Goal: Transaction & Acquisition: Purchase product/service

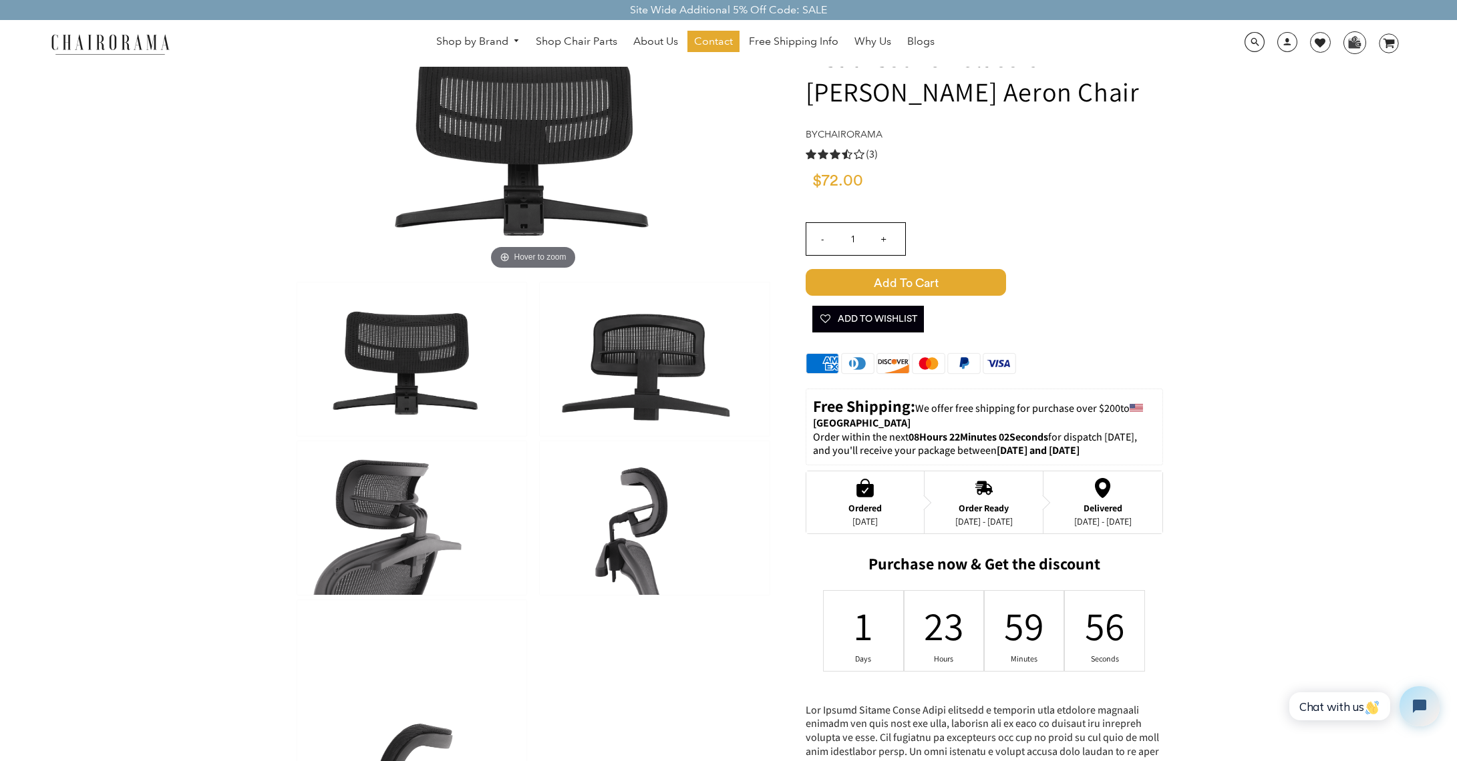
scroll to position [124, 0]
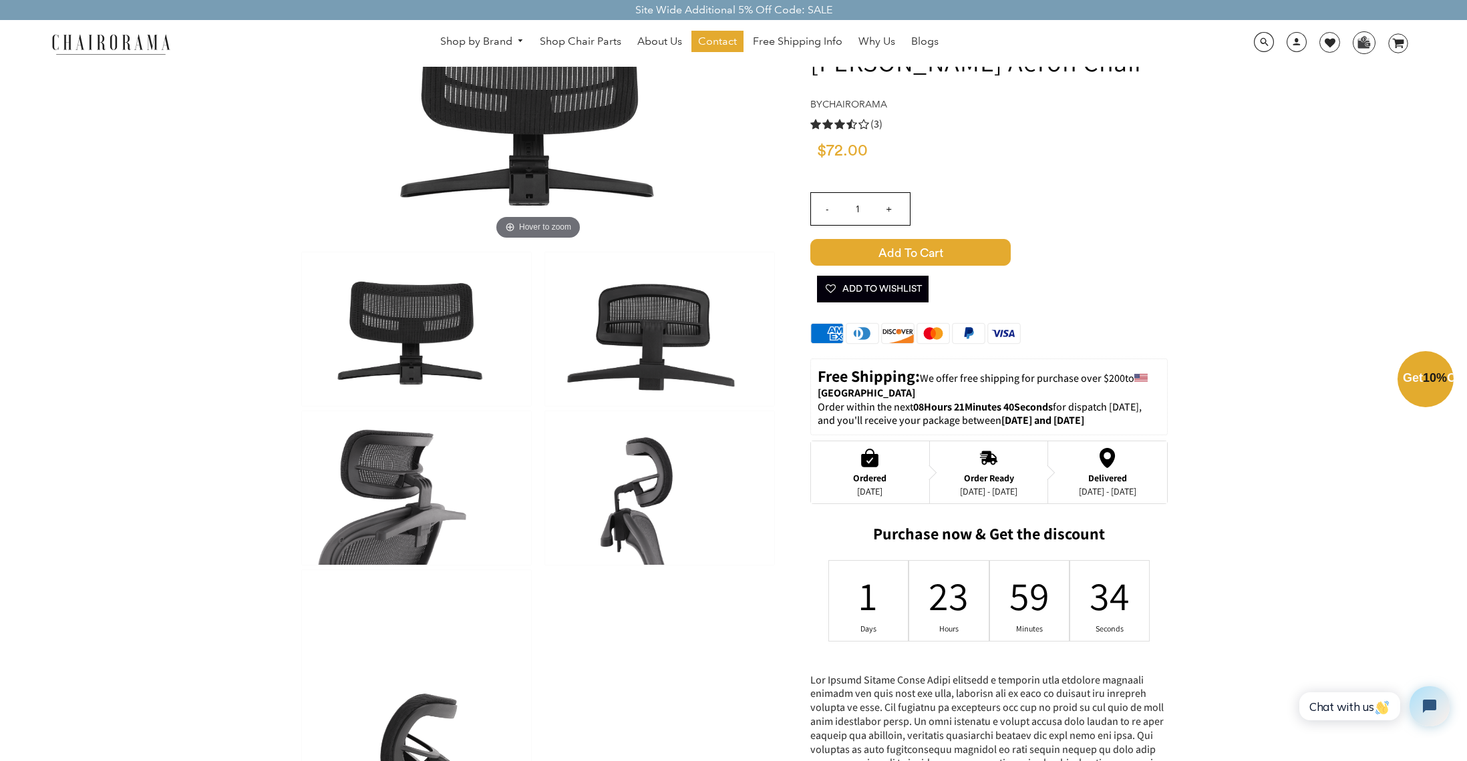
click at [1210, 168] on div "Close dialog Exclusive Offer: Enjoy 10% Off! Get Your Coupon Code Now. Sign up …" at bounding box center [733, 379] width 1467 height 761
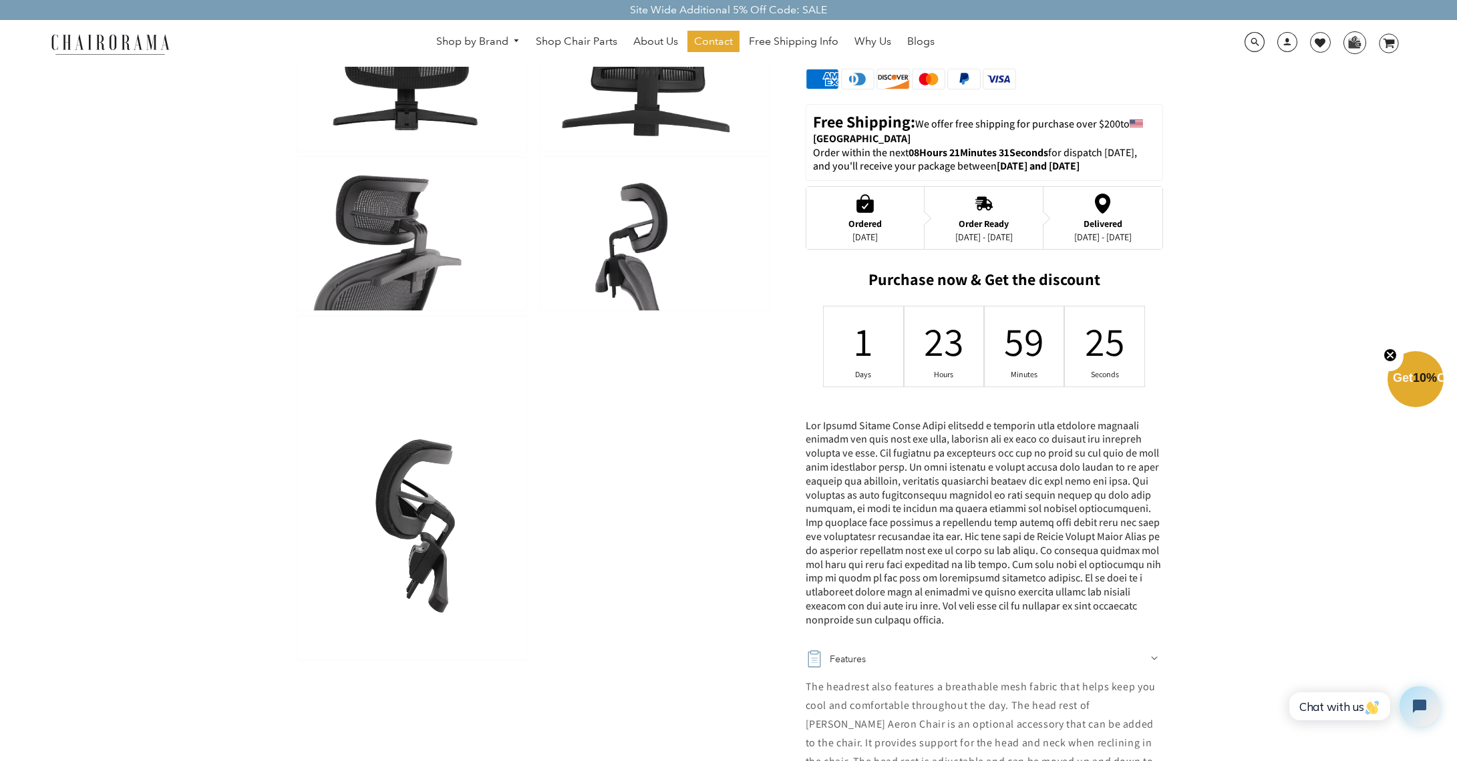
scroll to position [106, 0]
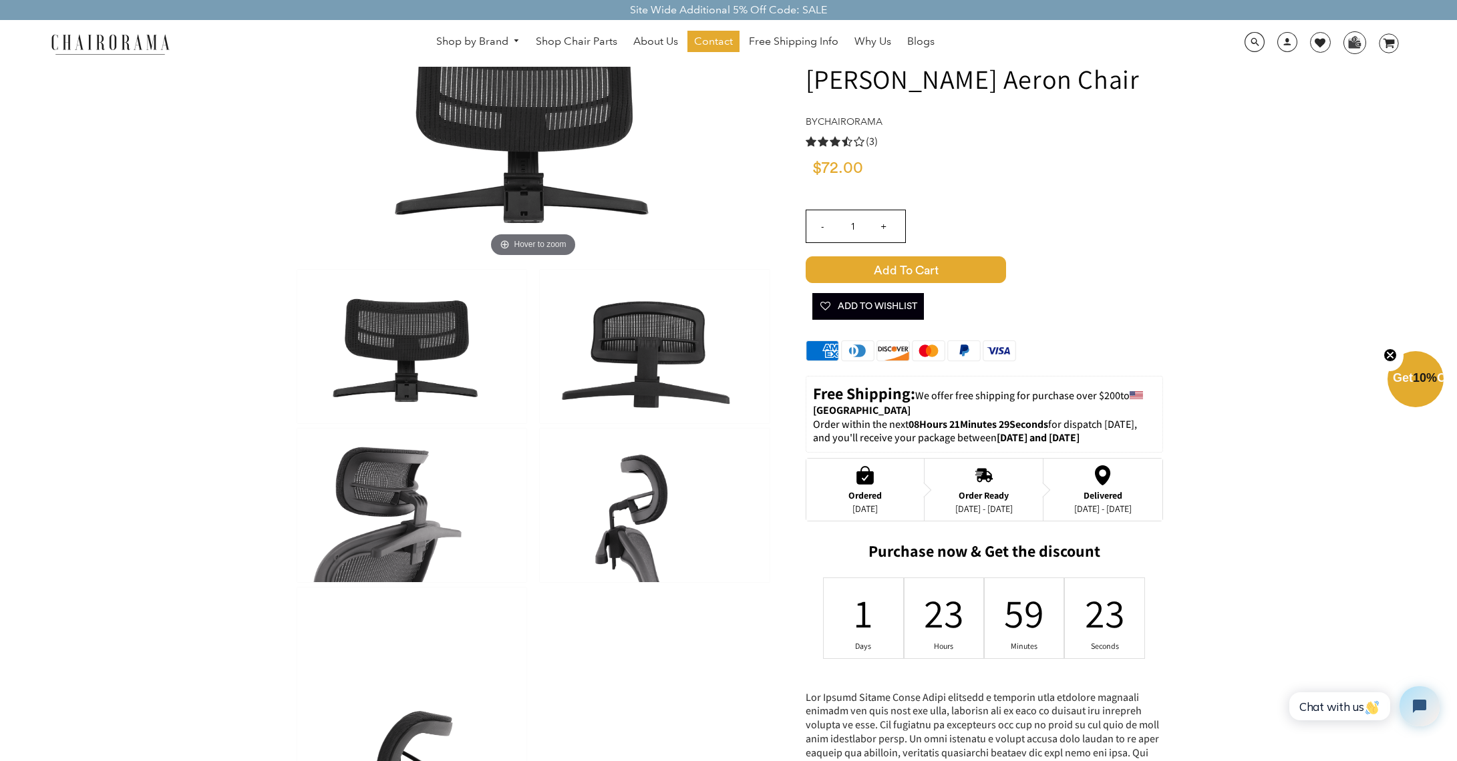
click at [836, 141] on use "3.3 rating (3 votes)" at bounding box center [835, 142] width 11 height 10
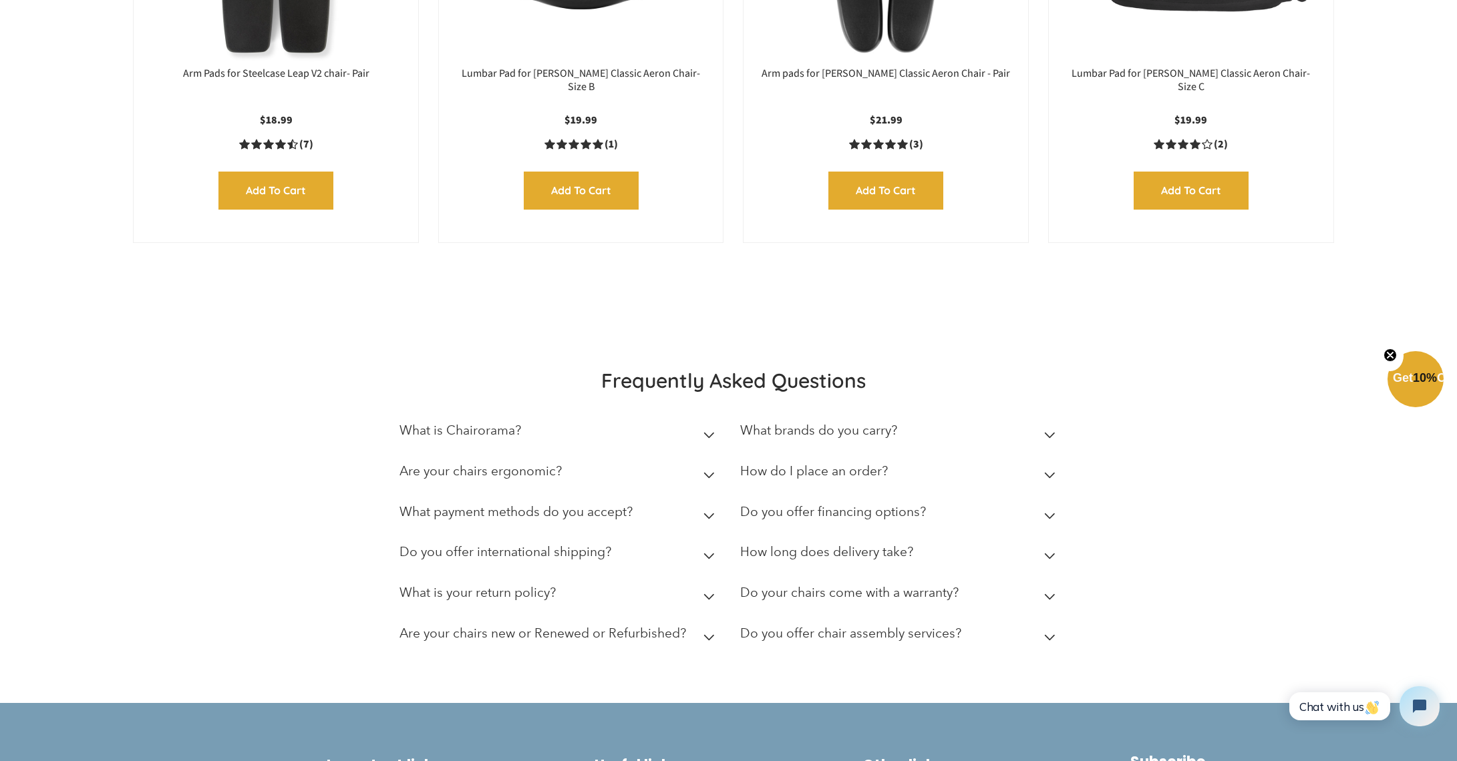
scroll to position [2103, 0]
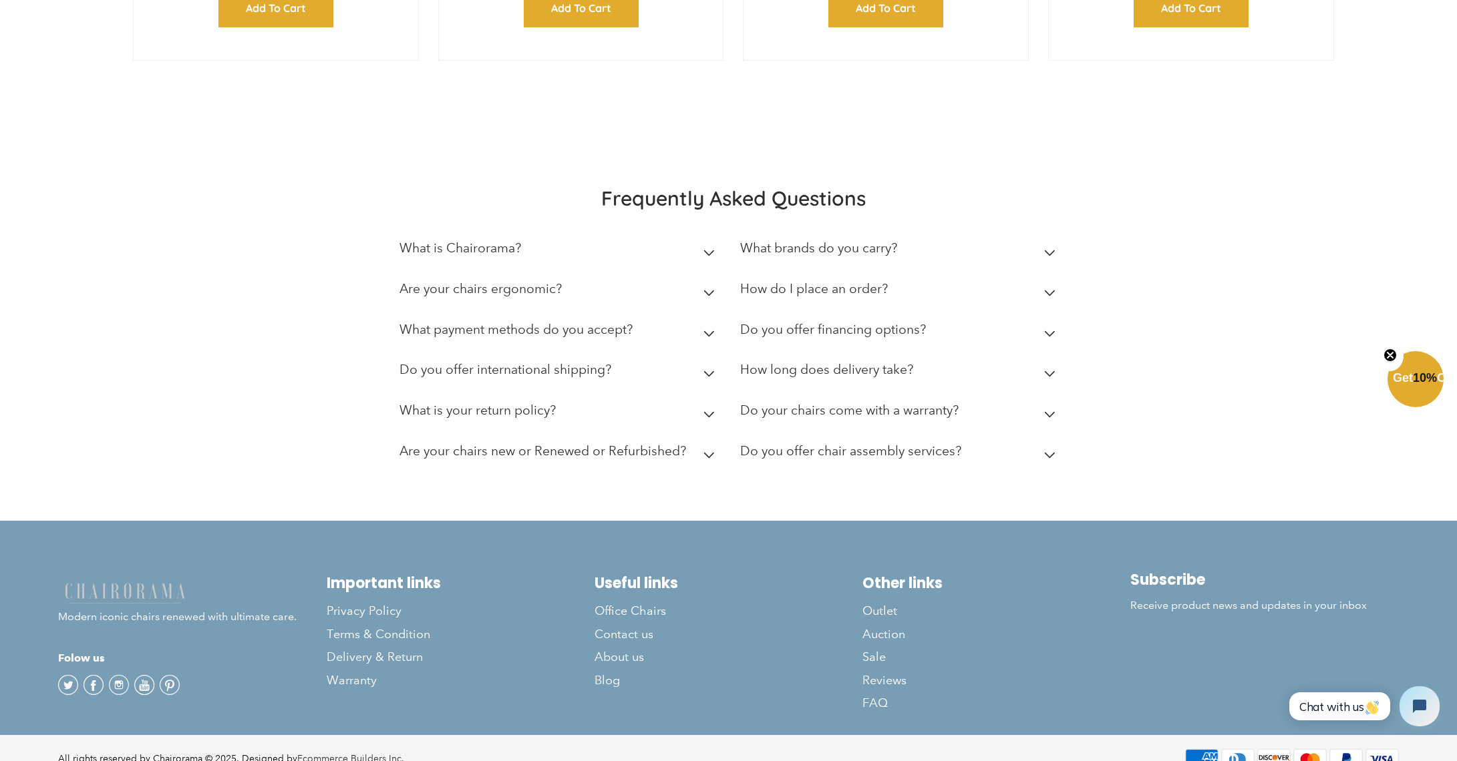
click at [850, 281] on h2 "How do I place an order?" at bounding box center [814, 288] width 148 height 15
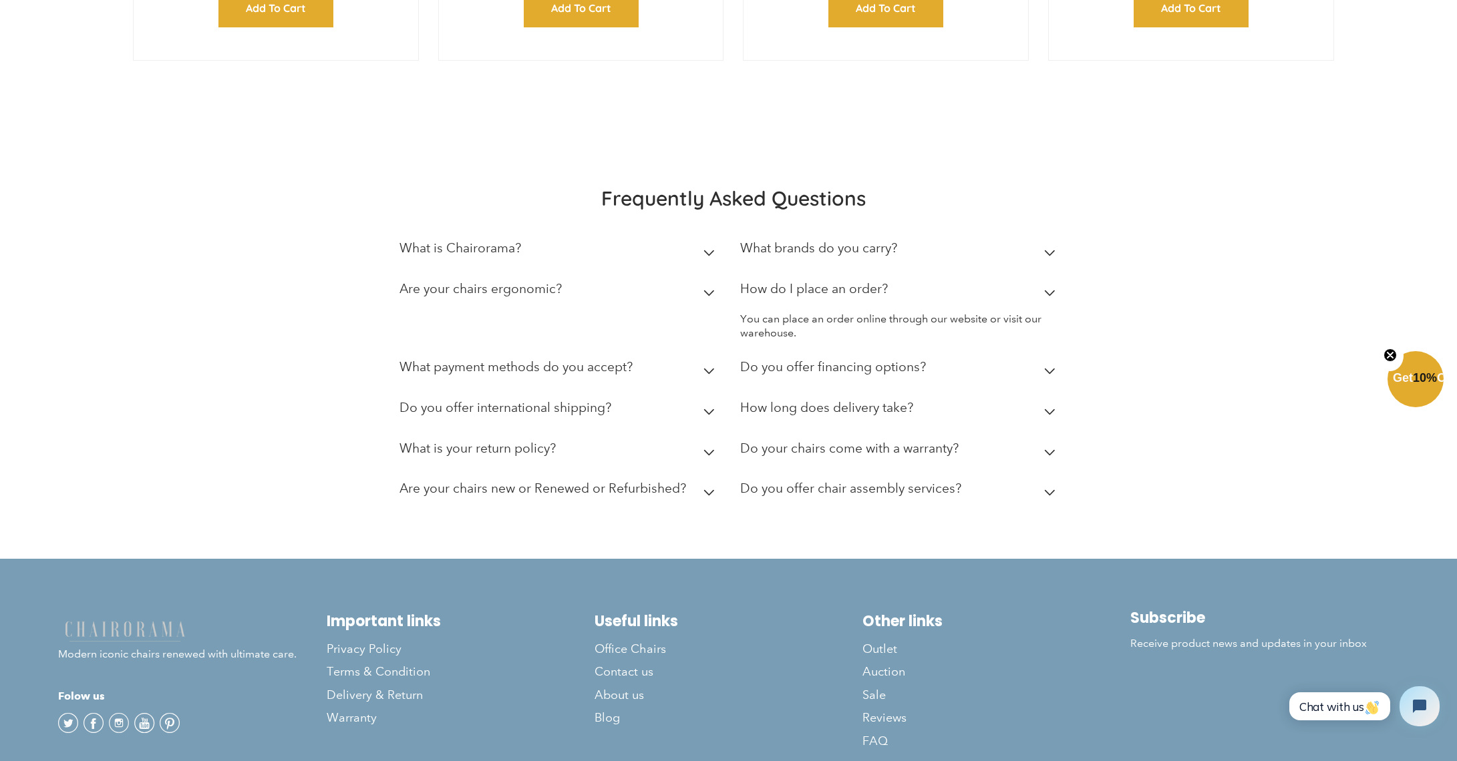
click at [1422, 378] on span "Get 10% Off" at bounding box center [1423, 377] width 61 height 13
click at [1312, 351] on div "Close dialog Exclusive Offer: Enjoy 10% Off! Get Your Coupon Code Now. Sign up …" at bounding box center [733, 379] width 1467 height 761
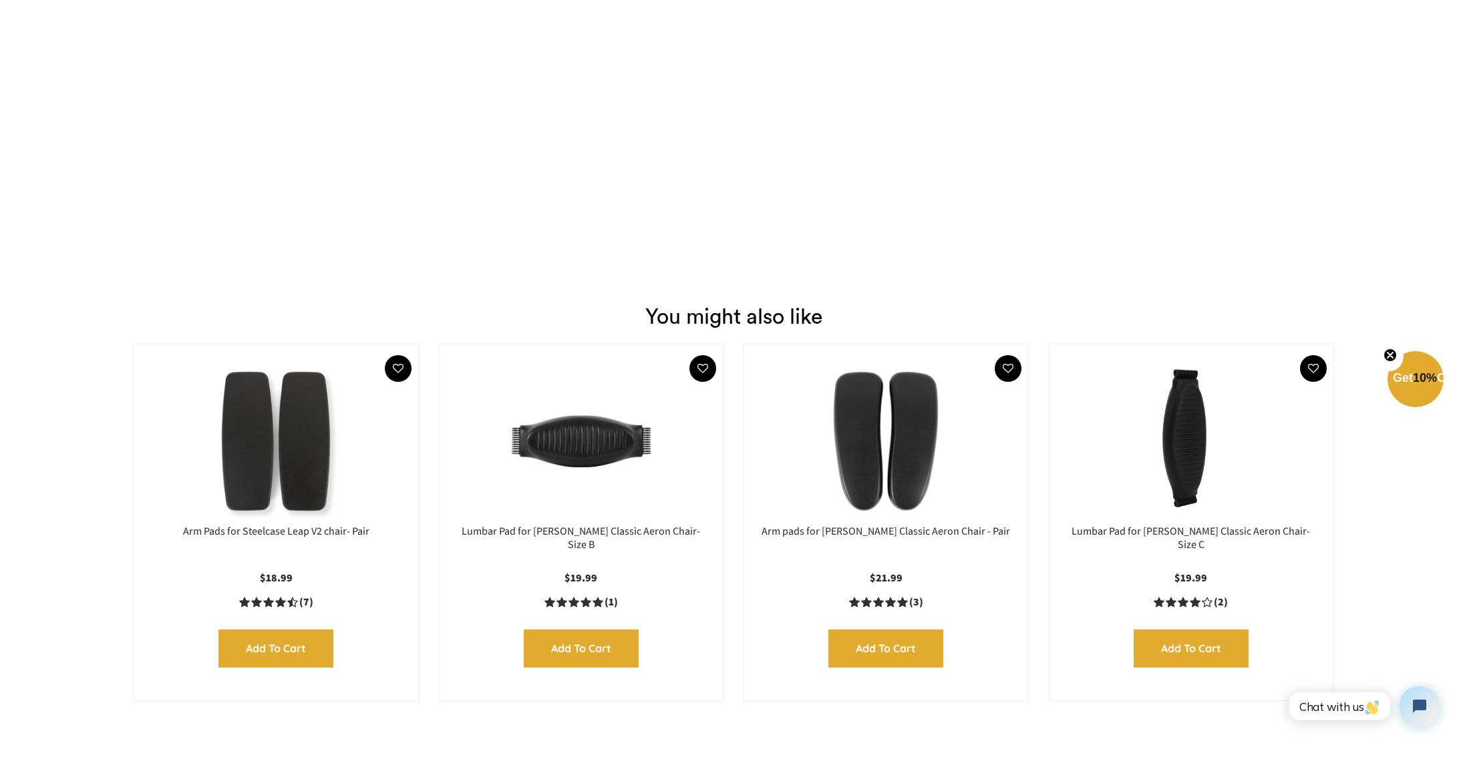
scroll to position [1576, 0]
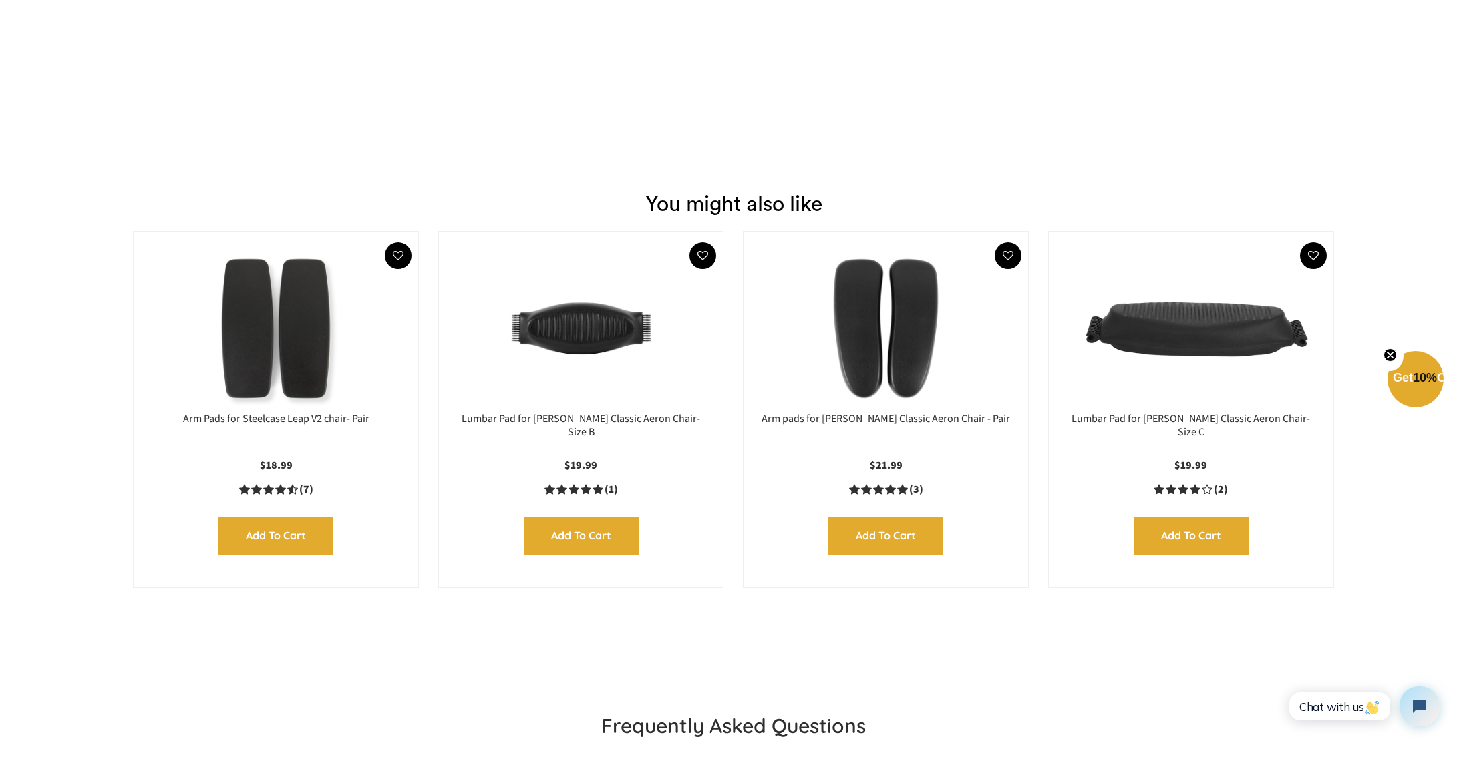
click at [1413, 385] on span "10%" at bounding box center [1425, 377] width 24 height 13
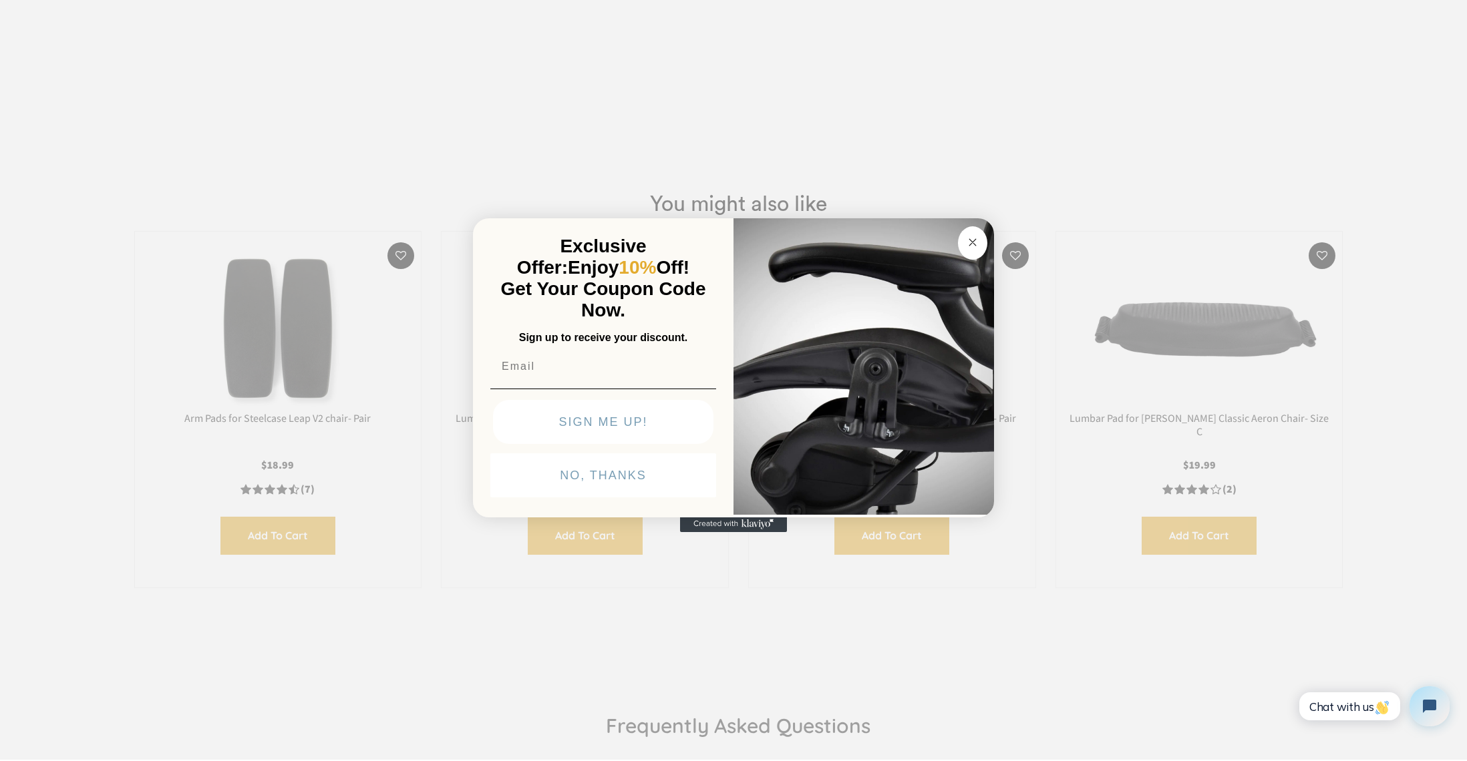
type input "[EMAIL_ADDRESS][DOMAIN_NAME]"
click at [632, 425] on button "SIGN ME UP!" at bounding box center [603, 422] width 220 height 44
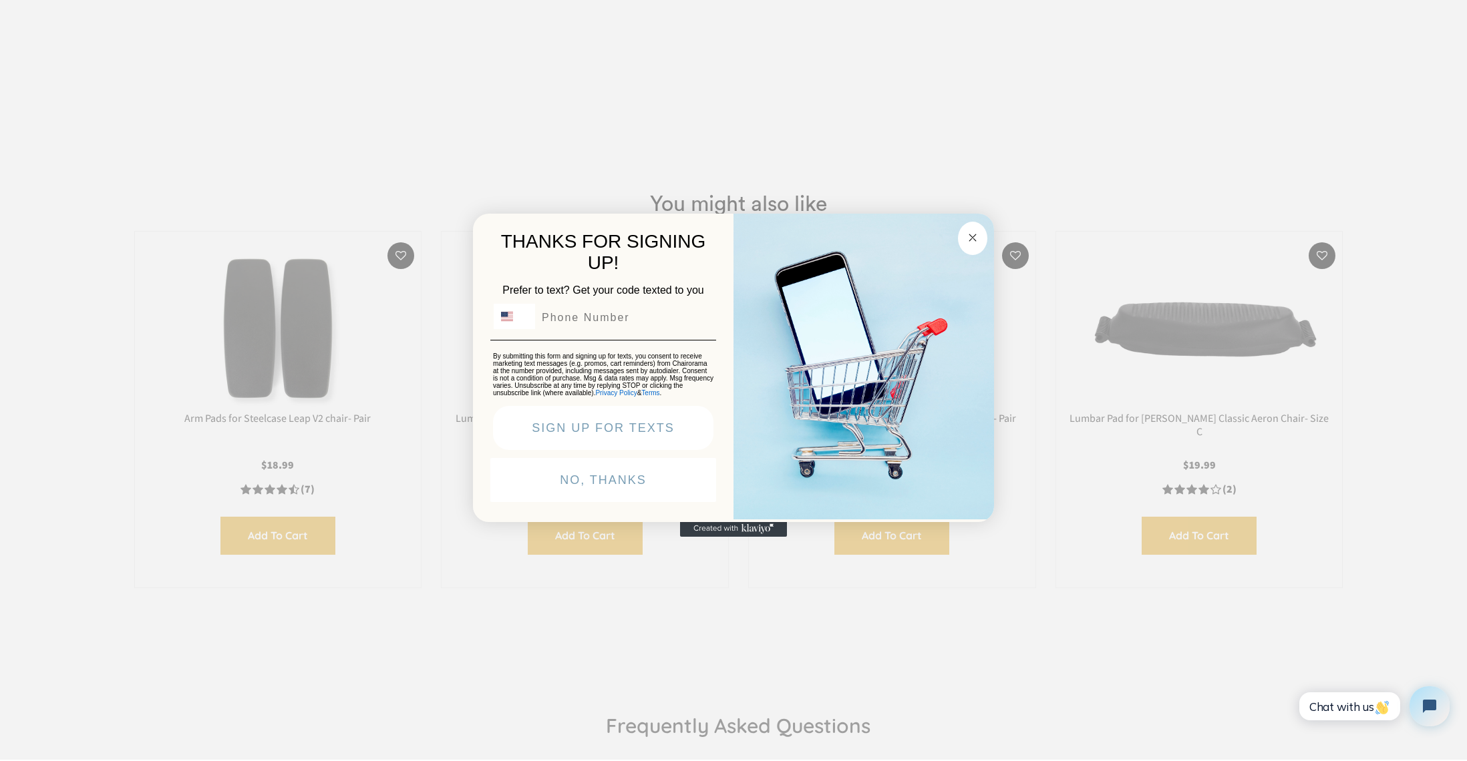
click at [631, 492] on button "NO, THANKS" at bounding box center [603, 480] width 226 height 44
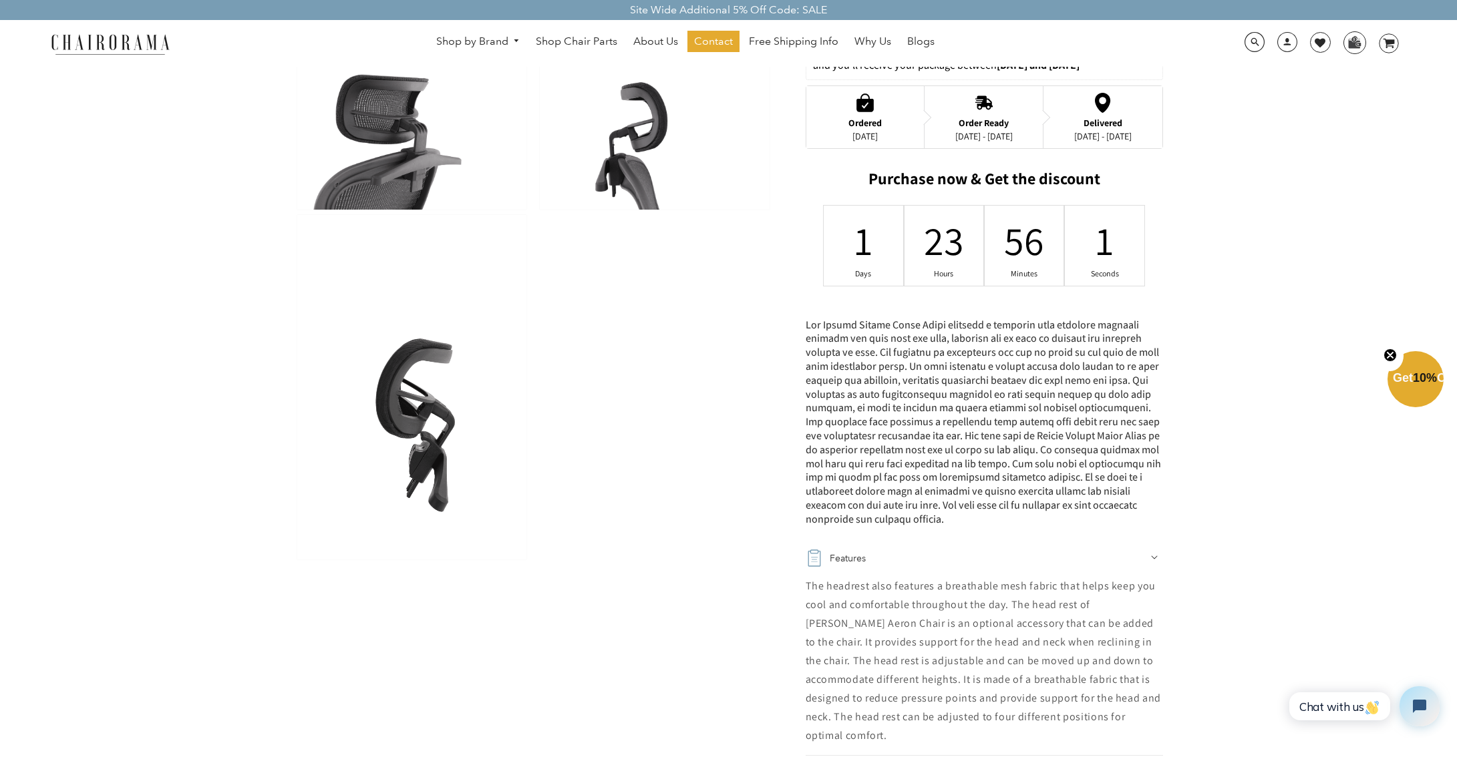
scroll to position [0, 0]
